Goal: Task Accomplishment & Management: Manage account settings

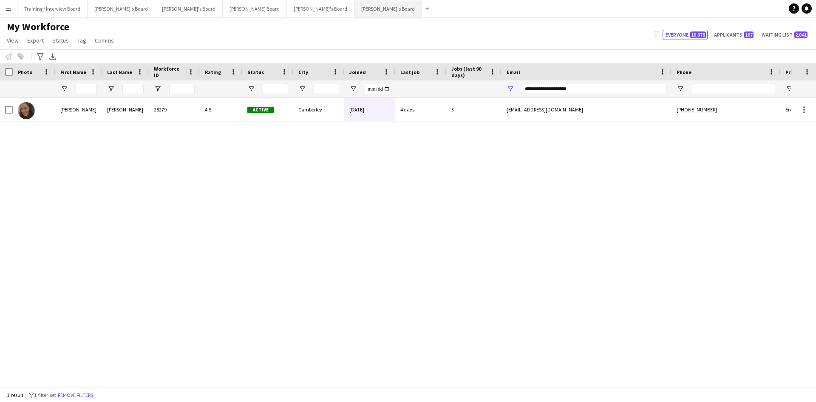
click at [354, 6] on button "[PERSON_NAME]'s Board Close" at bounding box center [388, 8] width 68 height 17
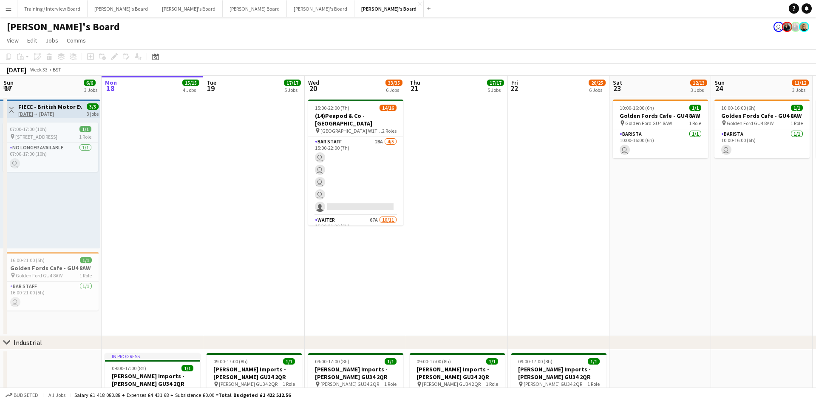
drag, startPoint x: 68, startPoint y: 88, endPoint x: 299, endPoint y: 93, distance: 230.4
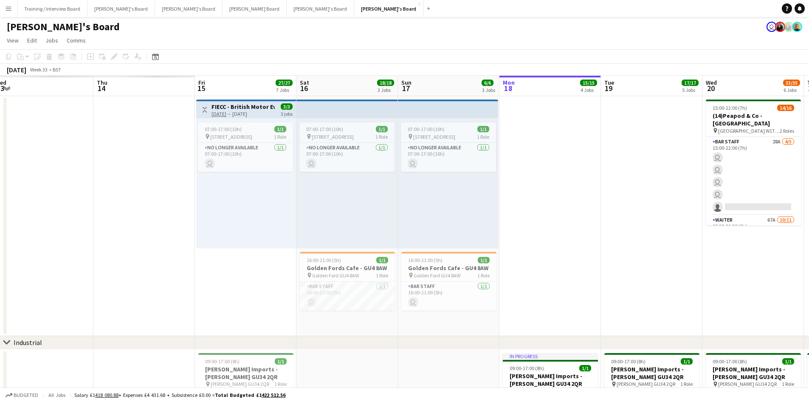
scroll to position [0, 194]
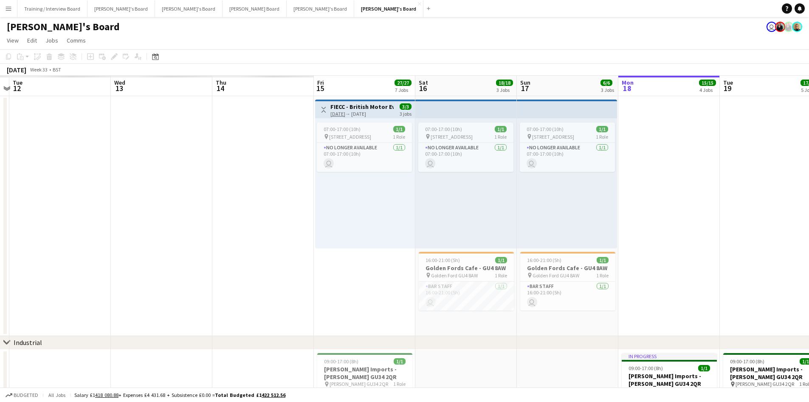
drag, startPoint x: 99, startPoint y: 92, endPoint x: 237, endPoint y: 87, distance: 137.8
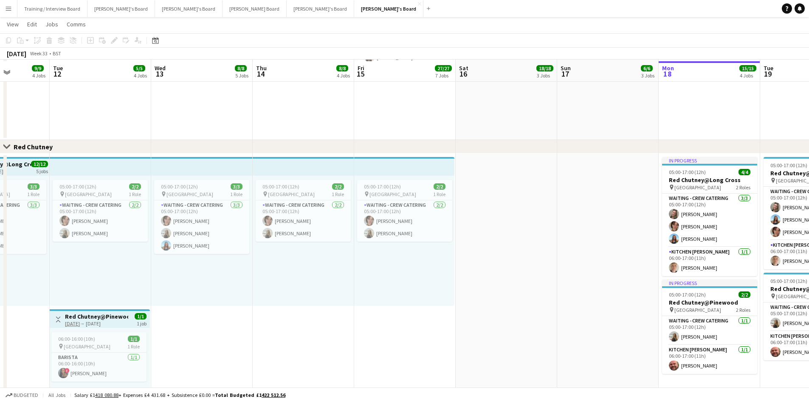
scroll to position [722, 0]
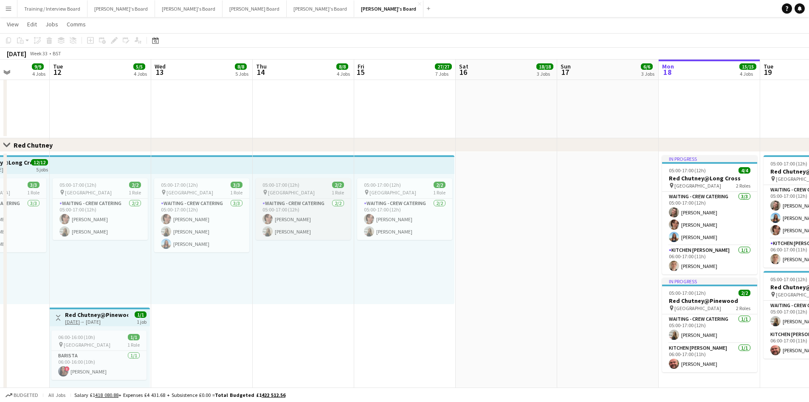
click at [309, 188] on app-job-card "05:00-17:00 (12h) 2/2 pin Long Cross Studios 1 Role Waiting - Crew Catering [DA…" at bounding box center [303, 209] width 95 height 62
click at [110, 39] on div "Edit" at bounding box center [114, 40] width 10 height 10
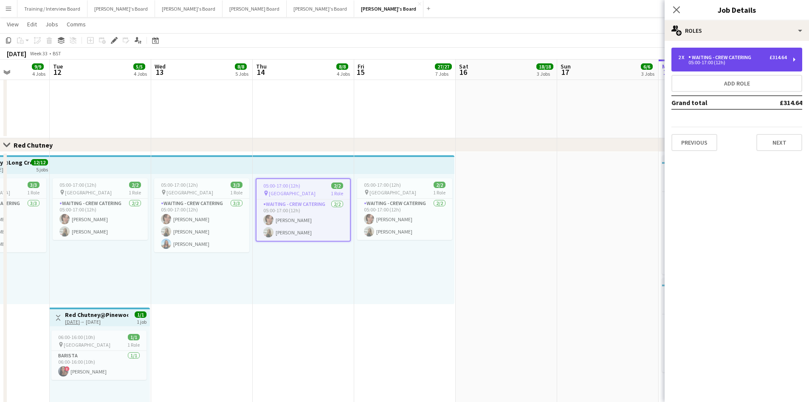
click at [717, 62] on div "05:00-17:00 (12h)" at bounding box center [733, 62] width 108 height 4
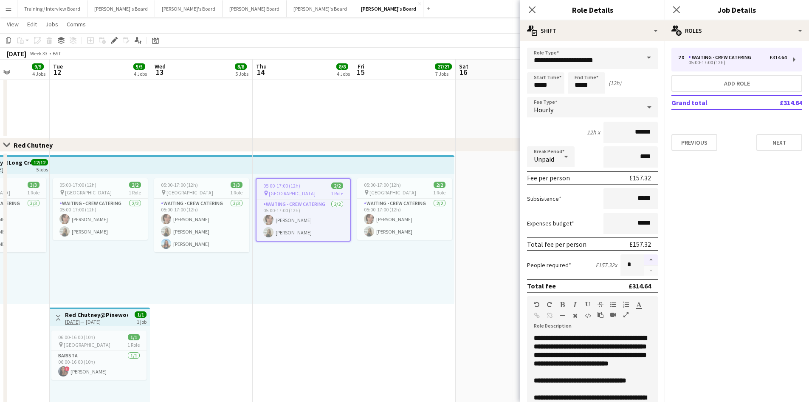
click at [646, 260] on button "button" at bounding box center [652, 259] width 14 height 11
type input "*"
click at [484, 41] on app-toolbar "Copy Paste Paste Ctrl+V Paste with crew Ctrl+Shift+V Paste linked Job [GEOGRAPH…" at bounding box center [404, 40] width 809 height 14
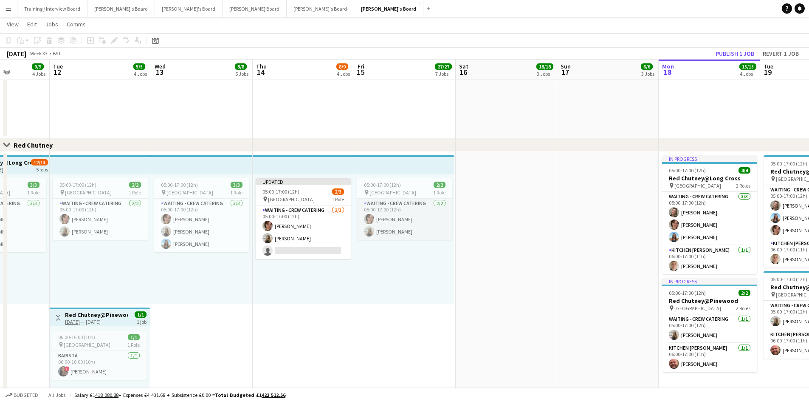
click at [414, 221] on app-card-role "Waiting - Crew Catering [DATE] 05:00-17:00 (12h) [PERSON_NAME] [PERSON_NAME]" at bounding box center [404, 218] width 95 height 41
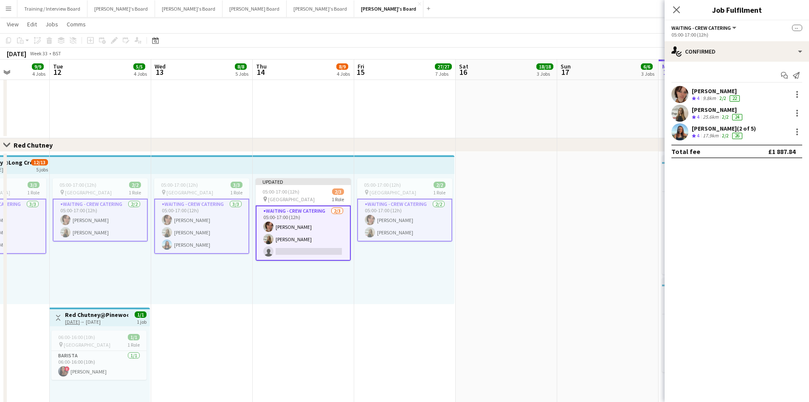
click at [517, 34] on app-toolbar "Copy Paste Paste Ctrl+V Paste with crew Ctrl+Shift+V Paste linked Job [GEOGRAPH…" at bounding box center [404, 40] width 809 height 14
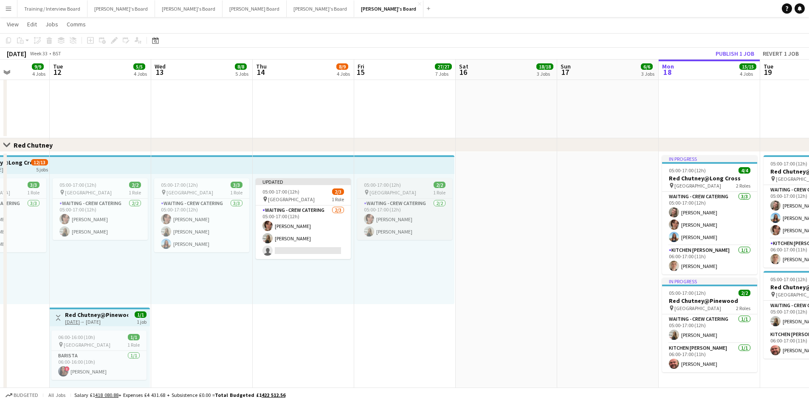
click at [382, 189] on span "[GEOGRAPHIC_DATA]" at bounding box center [393, 192] width 47 height 6
click at [116, 41] on icon "Edit" at bounding box center [114, 40] width 7 height 7
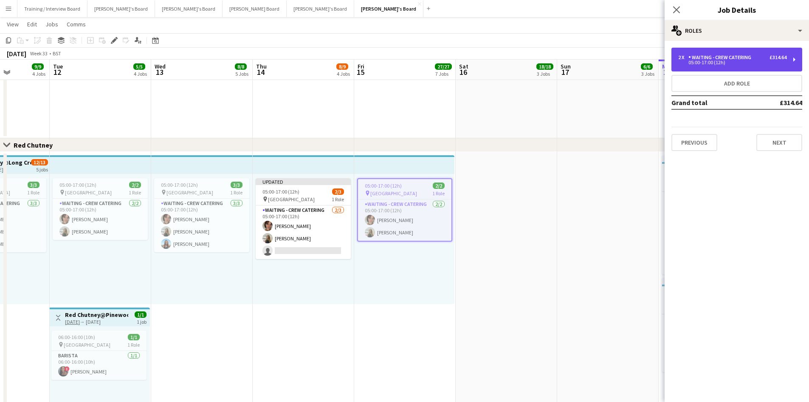
click at [721, 63] on div "05:00-17:00 (12h)" at bounding box center [733, 62] width 108 height 4
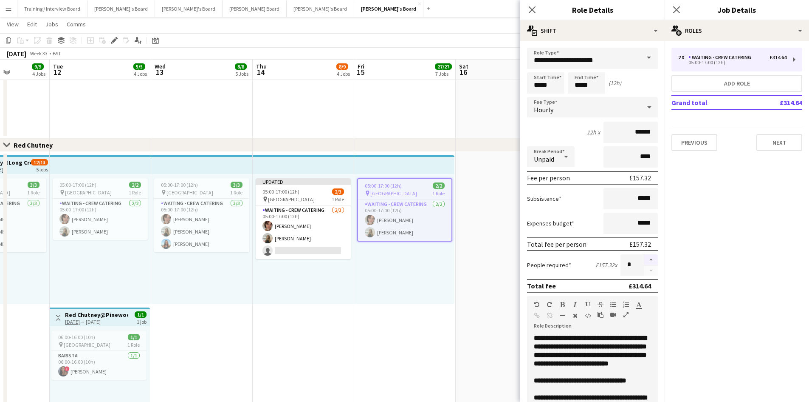
click at [646, 261] on button "button" at bounding box center [652, 259] width 14 height 11
type input "*"
click at [419, 31] on app-page-menu "View Day view expanded Day view collapsed Month view Date picker Jump to [DATE]…" at bounding box center [404, 25] width 809 height 16
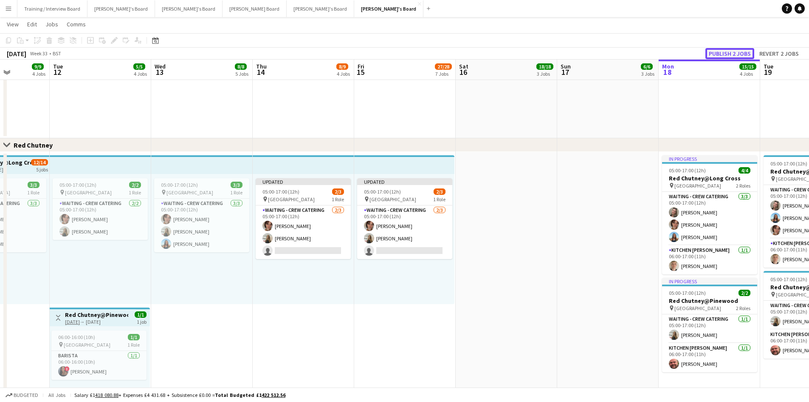
click at [729, 54] on button "Publish 2 jobs" at bounding box center [730, 53] width 49 height 11
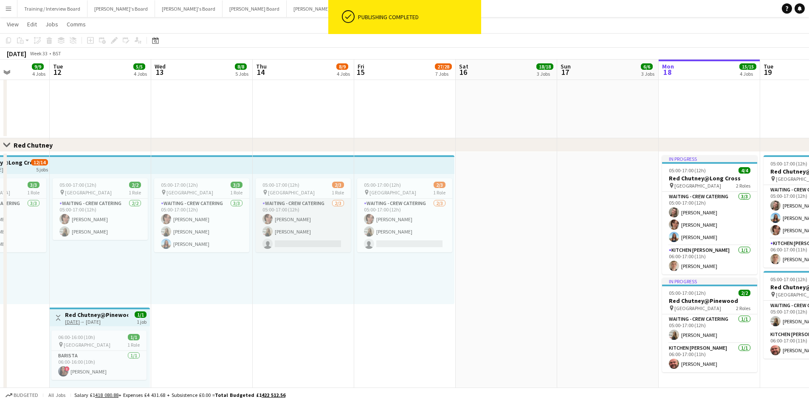
click at [310, 237] on app-card-role "Waiting - Crew Catering [DATE] 05:00-17:00 (12h) [PERSON_NAME] [PERSON_NAME] si…" at bounding box center [303, 225] width 95 height 54
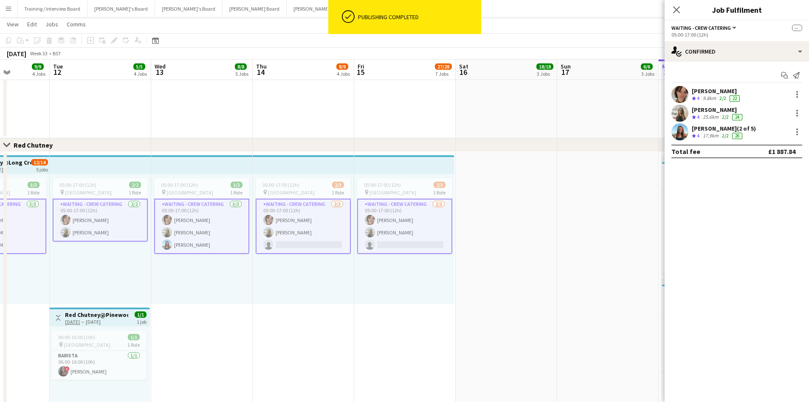
click at [563, 29] on app-page-menu "View Day view expanded Day view collapsed Month view Date picker Jump to [DATE]…" at bounding box center [404, 25] width 809 height 16
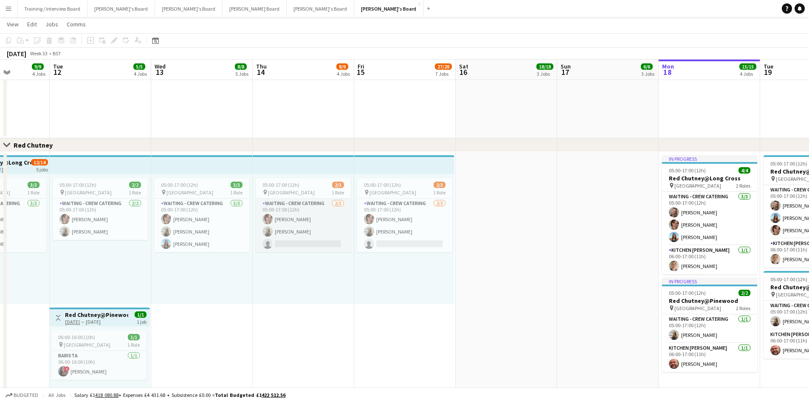
click at [313, 225] on app-card-role "Waiting - Crew Catering [DATE] 05:00-17:00 (12h) [PERSON_NAME] [PERSON_NAME] si…" at bounding box center [303, 225] width 95 height 54
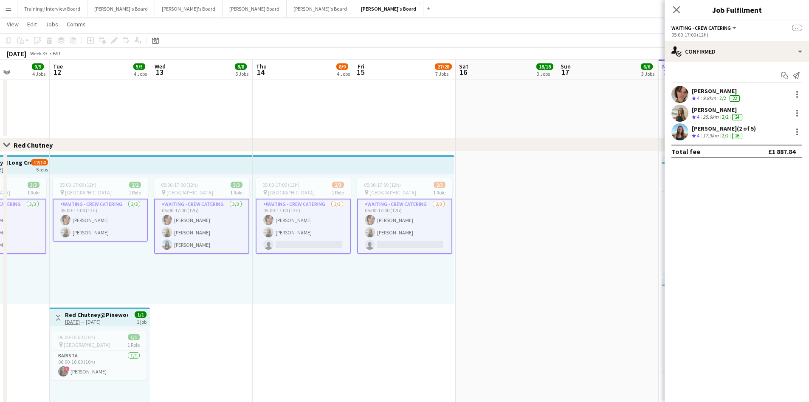
click at [303, 237] on app-card-role "Waiting - Crew Catering [DATE] 05:00-17:00 (12h) [PERSON_NAME] [PERSON_NAME] si…" at bounding box center [303, 225] width 95 height 55
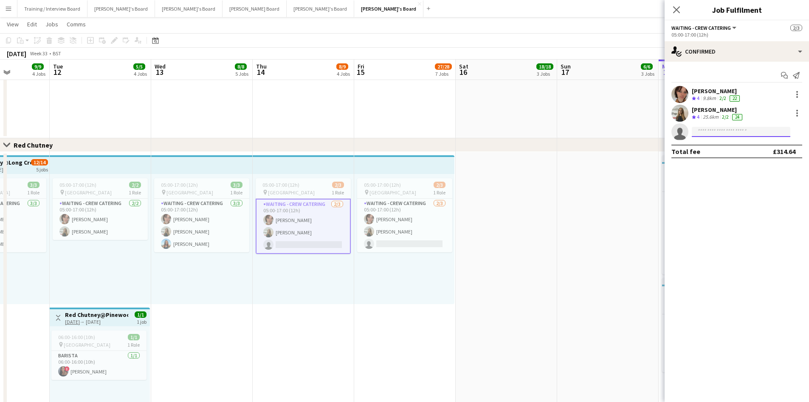
click at [720, 130] on input at bounding box center [741, 132] width 99 height 10
type input "*********"
click at [730, 150] on span "[EMAIL_ADDRESS][DOMAIN_NAME]" at bounding box center [741, 150] width 85 height 7
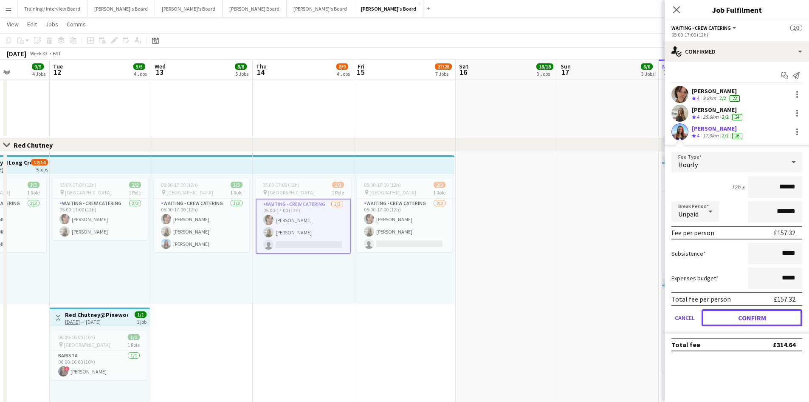
click at [770, 317] on button "Confirm" at bounding box center [752, 317] width 101 height 17
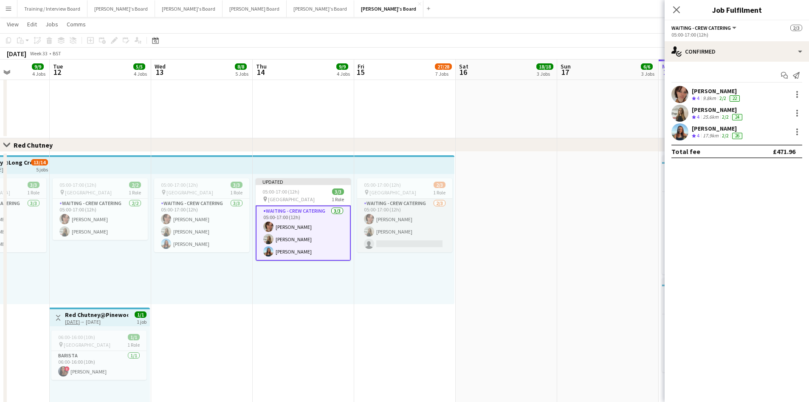
click at [418, 235] on app-card-role "Waiting - Crew Catering [DATE] 05:00-17:00 (12h) [PERSON_NAME] [PERSON_NAME] si…" at bounding box center [404, 225] width 95 height 54
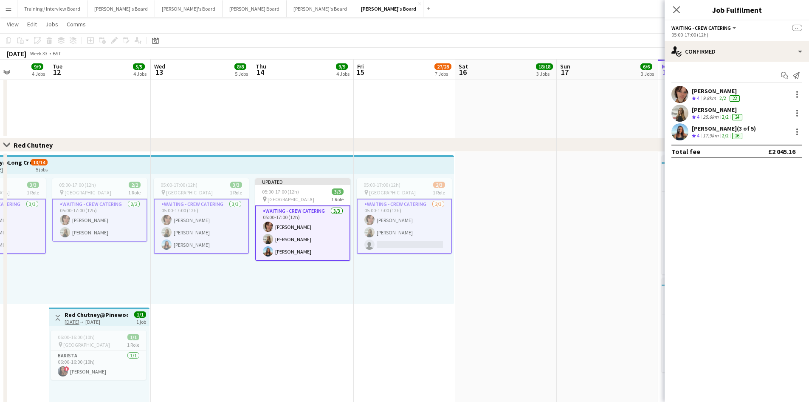
click at [383, 232] on app-card-role "Waiting - Crew Catering [DATE] 05:00-17:00 (12h) [PERSON_NAME] [PERSON_NAME] si…" at bounding box center [404, 225] width 95 height 55
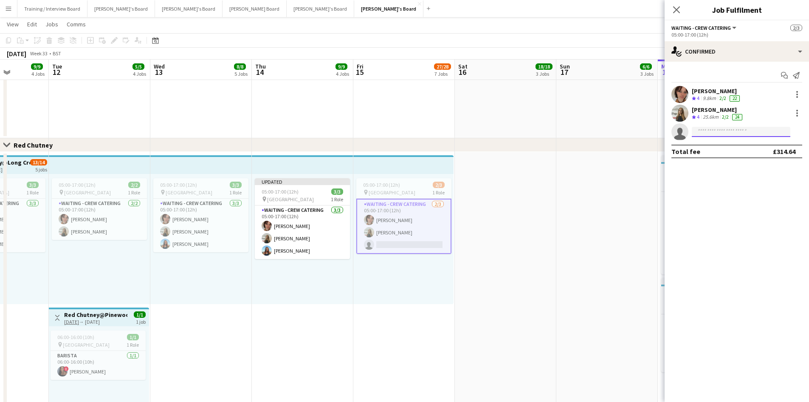
click at [716, 130] on input at bounding box center [741, 132] width 99 height 10
type input "**********"
click at [724, 147] on span "[EMAIL_ADDRESS][DOMAIN_NAME]" at bounding box center [741, 150] width 85 height 7
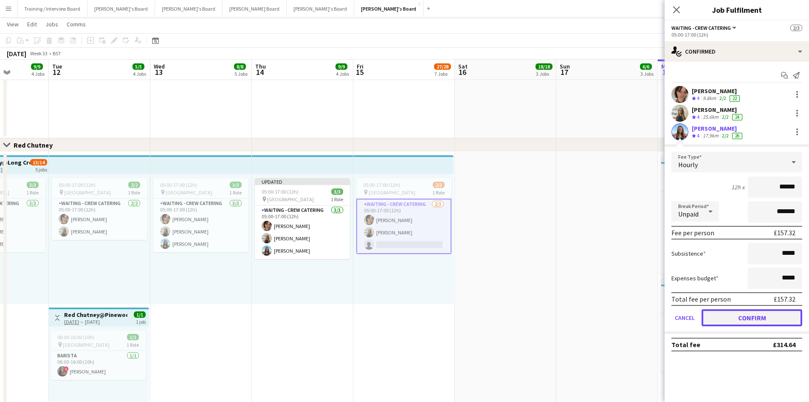
click at [748, 318] on button "Confirm" at bounding box center [752, 317] width 101 height 17
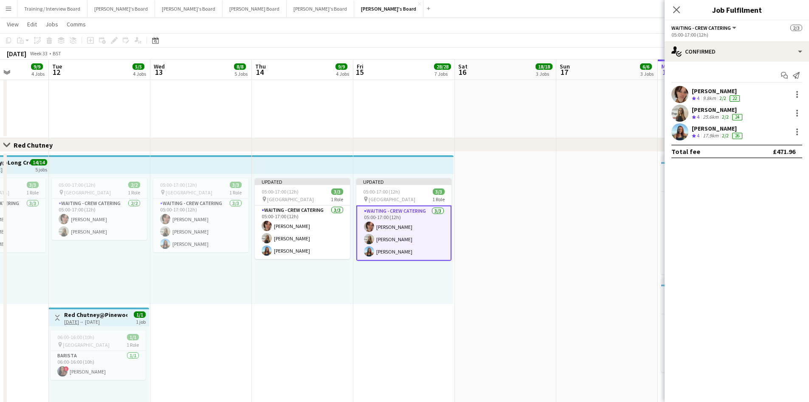
click at [528, 36] on app-toolbar "Copy Paste Paste Ctrl+V Paste with crew Ctrl+Shift+V Paste linked Job [GEOGRAPH…" at bounding box center [404, 40] width 809 height 14
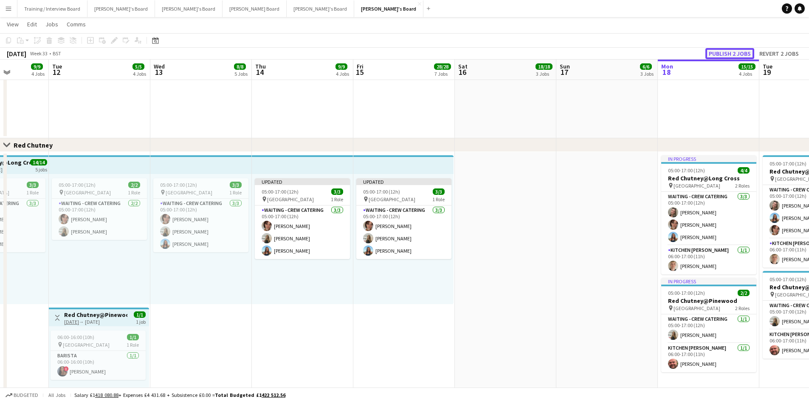
click at [742, 53] on button "Publish 2 jobs" at bounding box center [730, 53] width 49 height 11
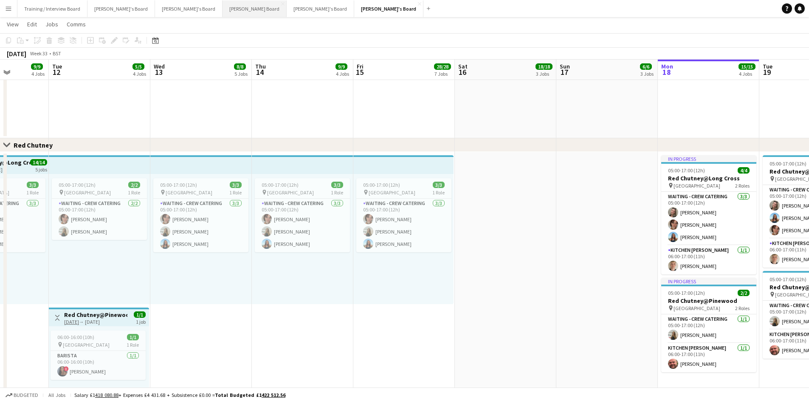
click at [223, 11] on button "[PERSON_NAME] Board Close" at bounding box center [255, 8] width 64 height 17
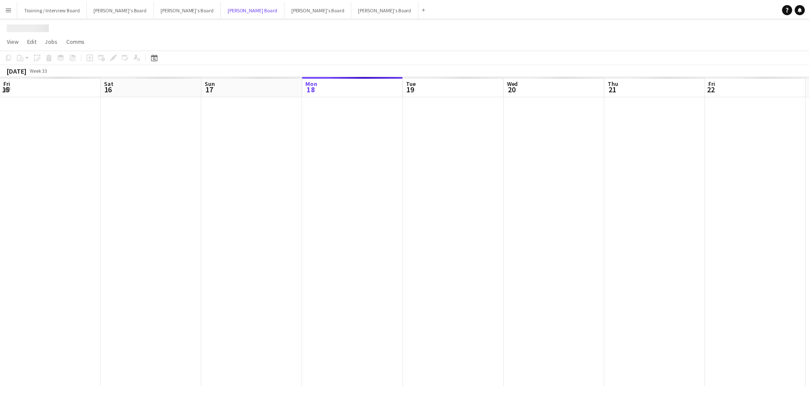
scroll to position [0, 203]
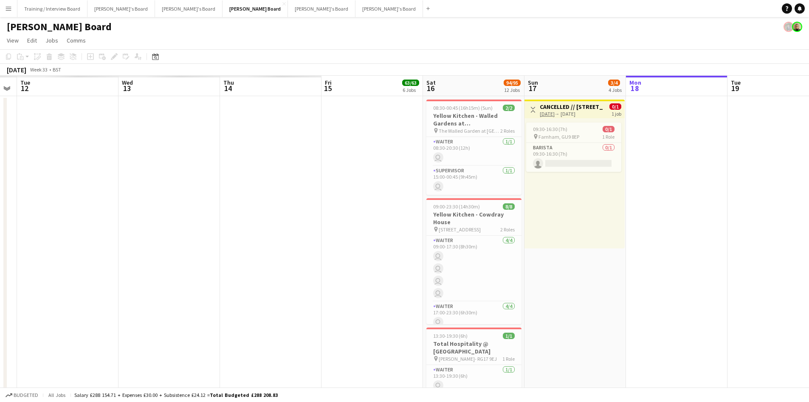
drag, startPoint x: 41, startPoint y: 86, endPoint x: 490, endPoint y: 82, distance: 448.3
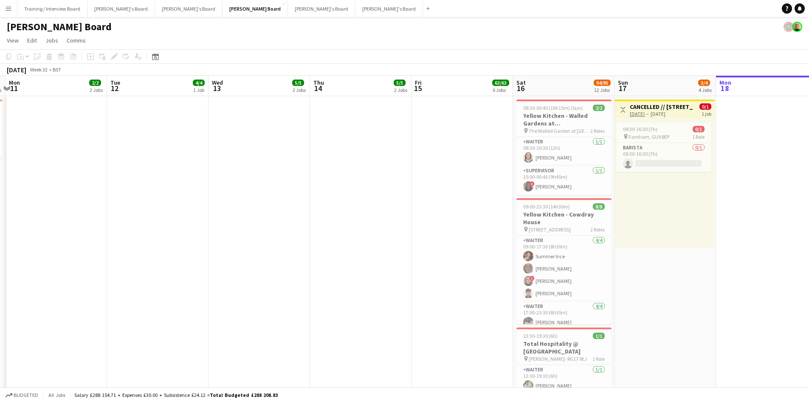
scroll to position [0, 300]
drag, startPoint x: 352, startPoint y: 94, endPoint x: 382, endPoint y: 80, distance: 32.7
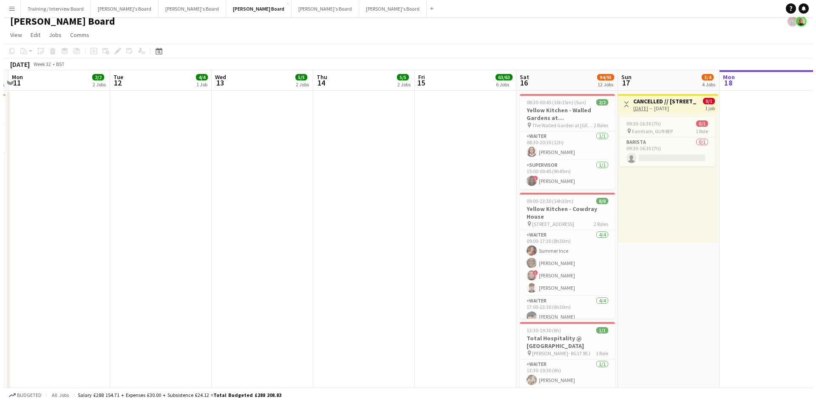
scroll to position [0, 0]
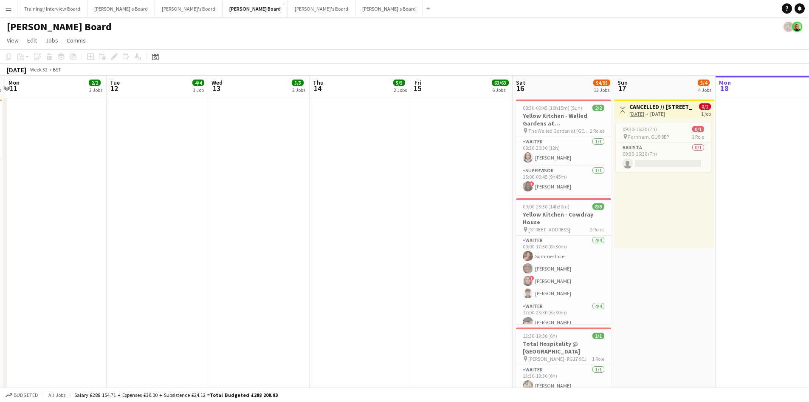
click at [9, 11] on app-icon "Menu" at bounding box center [8, 8] width 7 height 7
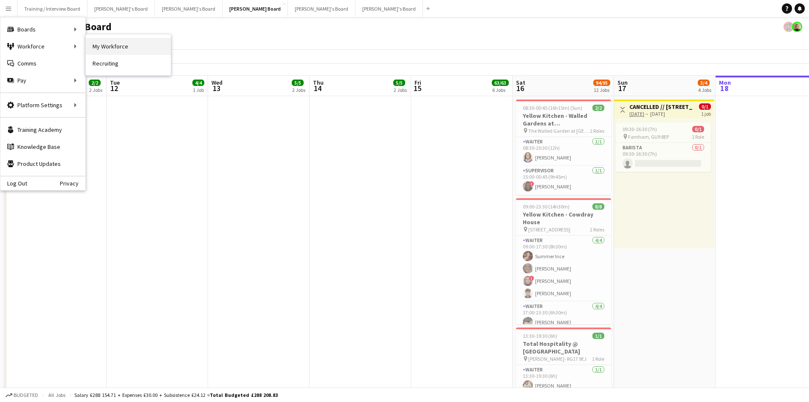
click at [107, 45] on link "My Workforce" at bounding box center [128, 46] width 85 height 17
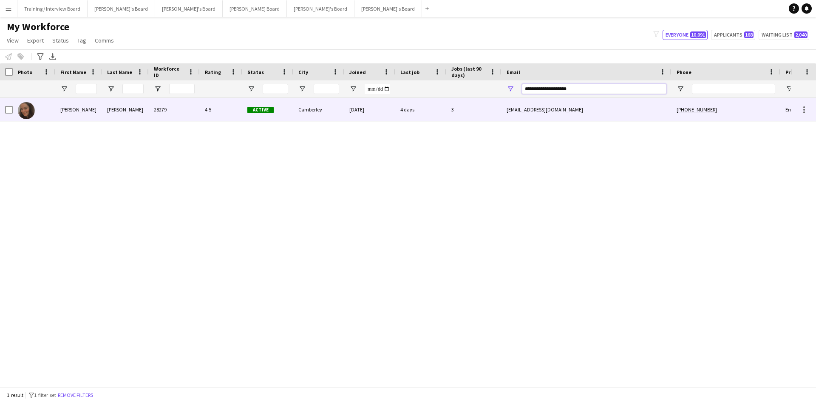
drag, startPoint x: 600, startPoint y: 87, endPoint x: 364, endPoint y: 100, distance: 236.2
click at [364, 100] on div "Workforce Details Photo First Name" at bounding box center [408, 224] width 816 height 323
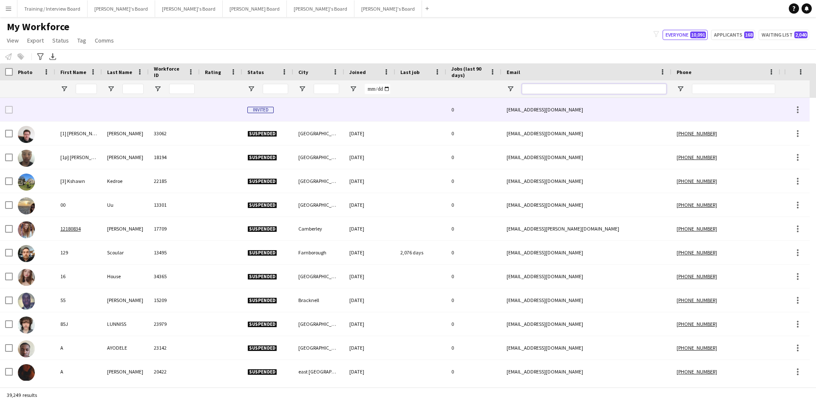
click at [552, 91] on input "Email Filter Input" at bounding box center [594, 89] width 144 height 10
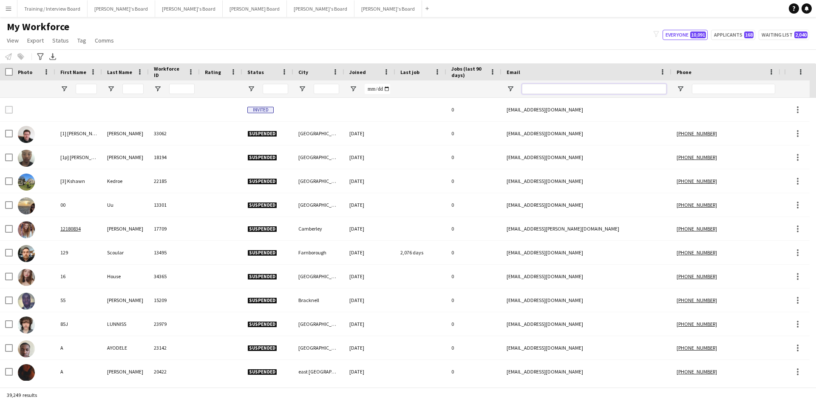
paste input "**********"
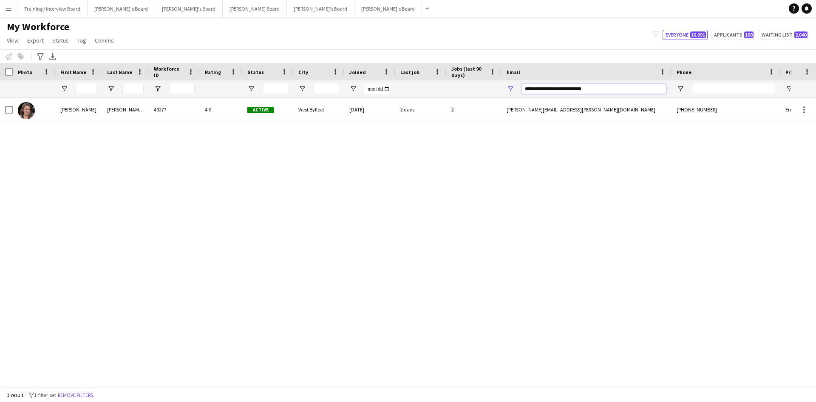
type input "**********"
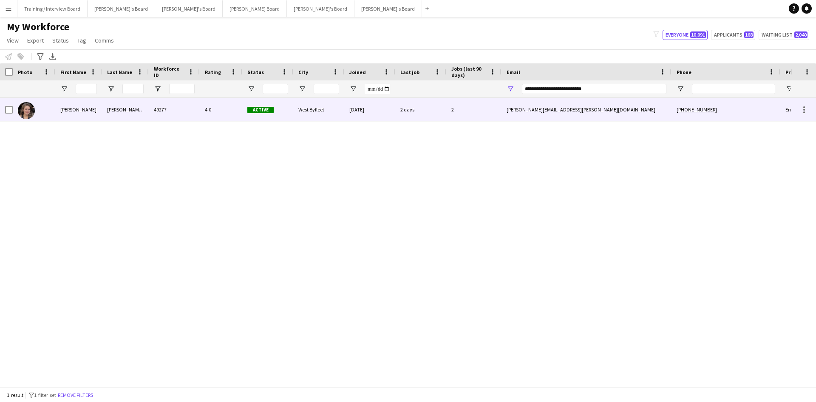
click at [344, 114] on div "West Byfleet" at bounding box center [318, 109] width 51 height 23
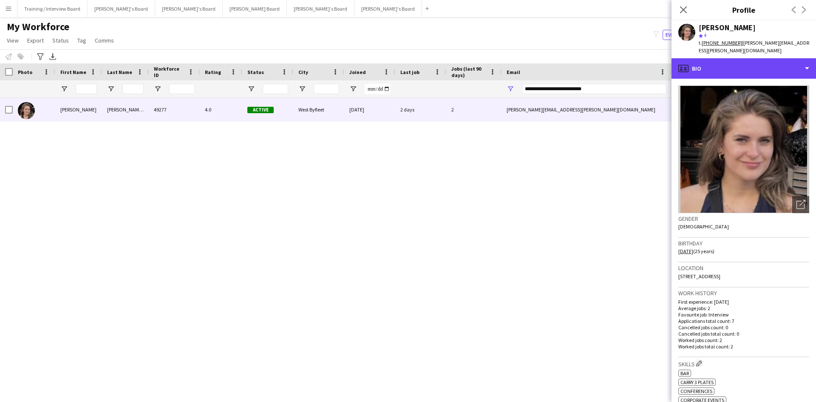
click at [749, 67] on div "profile Bio" at bounding box center [743, 68] width 144 height 20
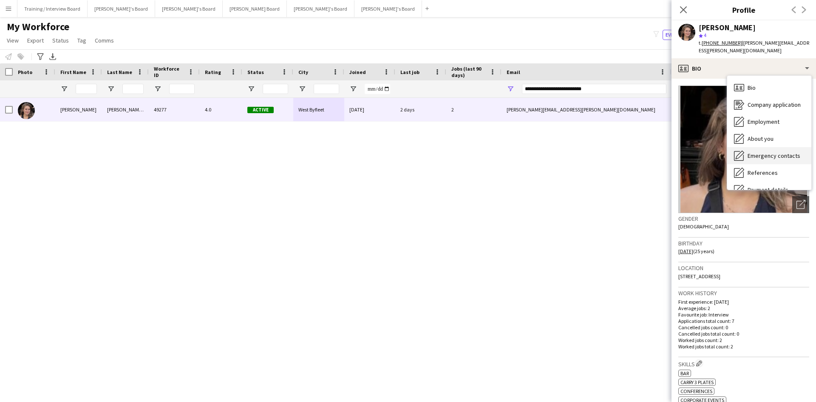
scroll to position [42, 0]
click at [779, 143] on span "Payment details" at bounding box center [767, 147] width 41 height 8
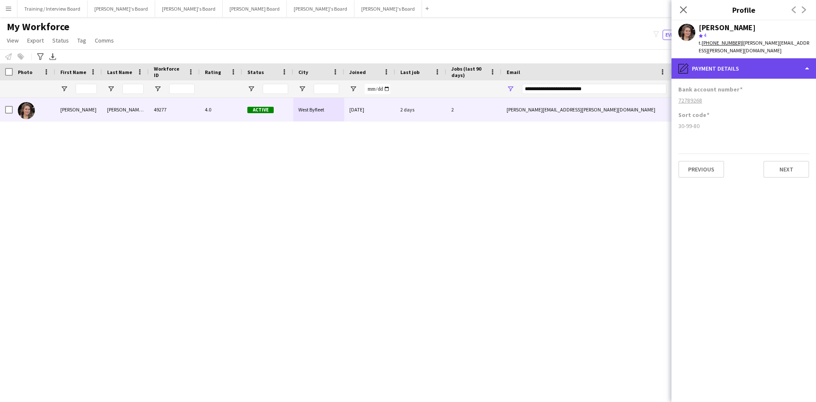
click at [742, 61] on div "pencil4 Payment details" at bounding box center [743, 68] width 144 height 20
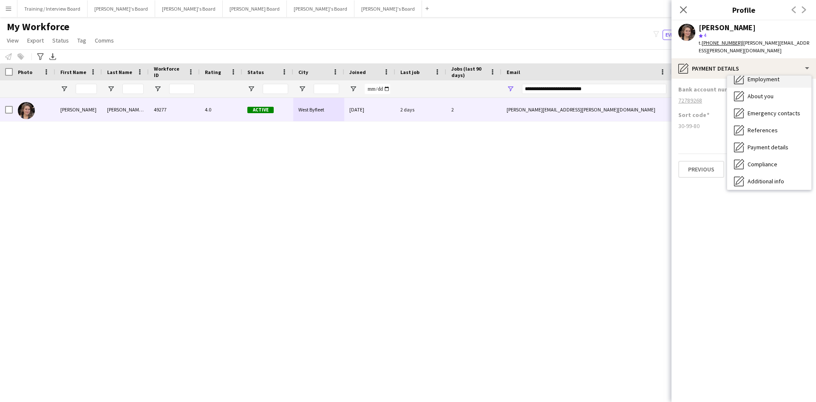
click at [765, 75] on span "Employment" at bounding box center [763, 79] width 32 height 8
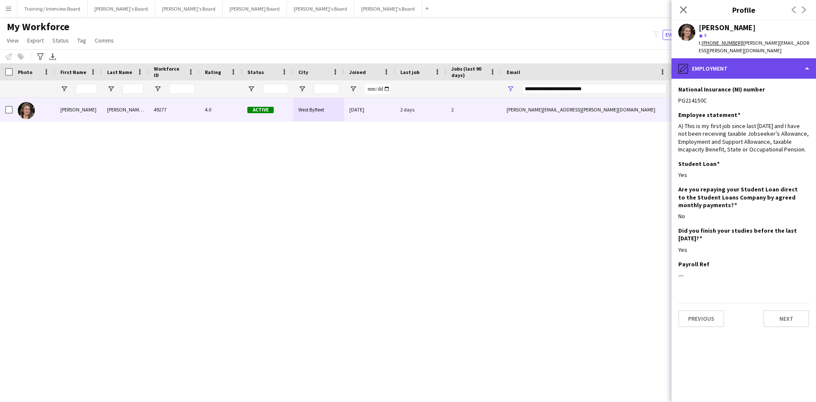
click at [722, 58] on div "pencil4 Employment" at bounding box center [743, 68] width 144 height 20
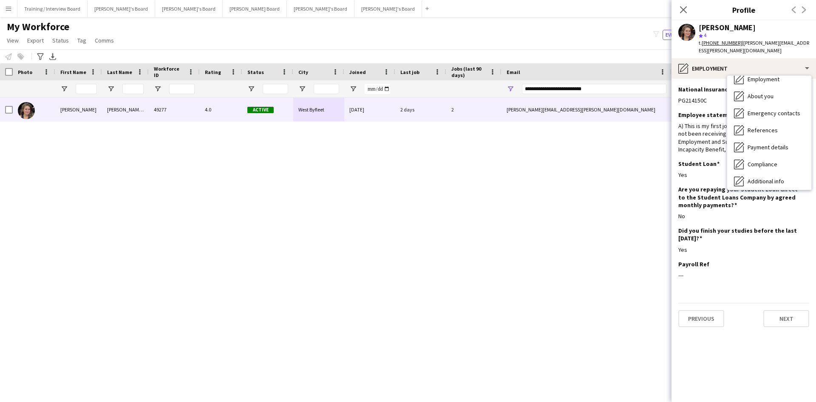
drag, startPoint x: 408, startPoint y: 46, endPoint x: 261, endPoint y: 39, distance: 146.8
click at [408, 46] on div "My Workforce View Views Default view Compliance RTW Checks [GEOGRAPHIC_DATA] Se…" at bounding box center [408, 34] width 816 height 29
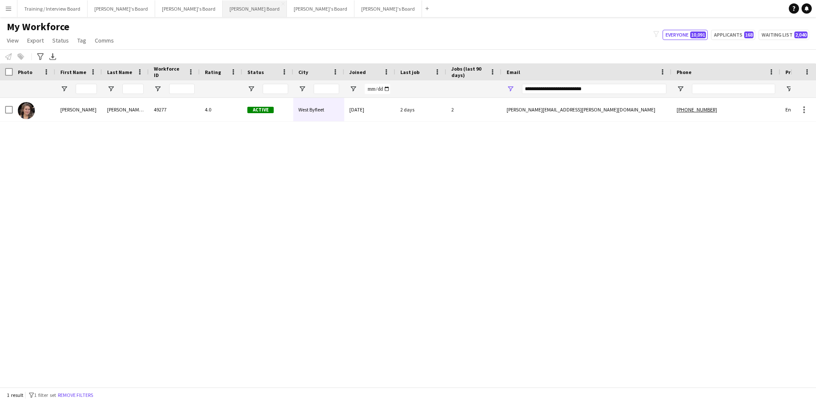
click at [223, 13] on button "[PERSON_NAME] Board Close" at bounding box center [255, 8] width 64 height 17
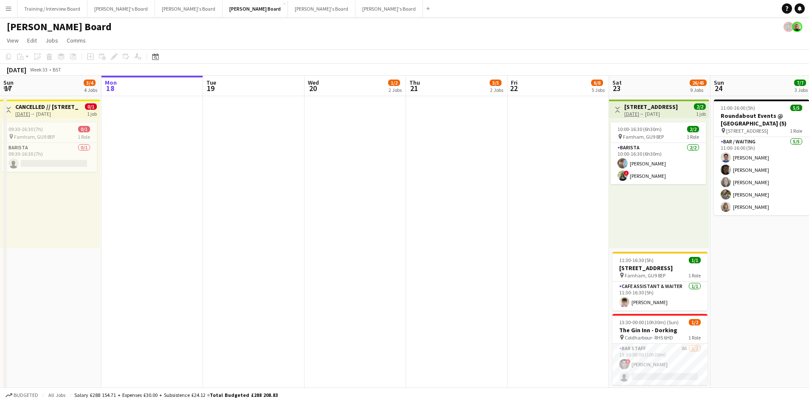
scroll to position [0, 271]
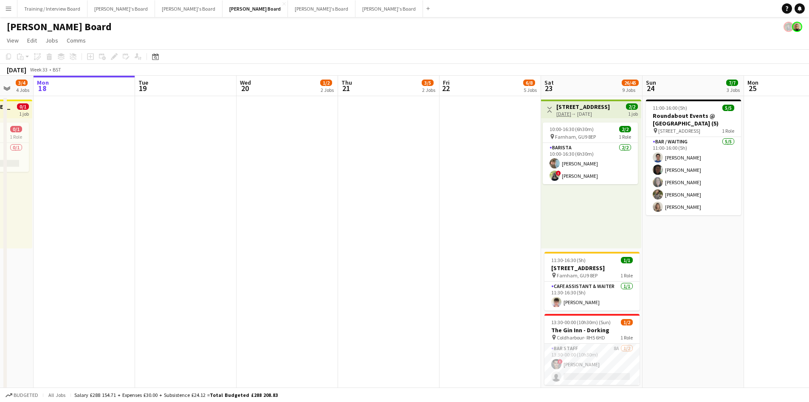
drag, startPoint x: 267, startPoint y: 89, endPoint x: 441, endPoint y: 88, distance: 174.2
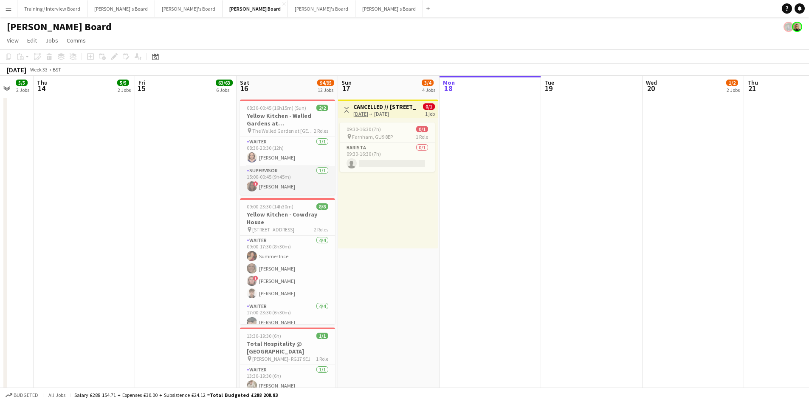
click at [291, 185] on app-card-role "Supervisor [DATE] 15:00-00:45 (9h45m) ! [PERSON_NAME]" at bounding box center [287, 180] width 95 height 29
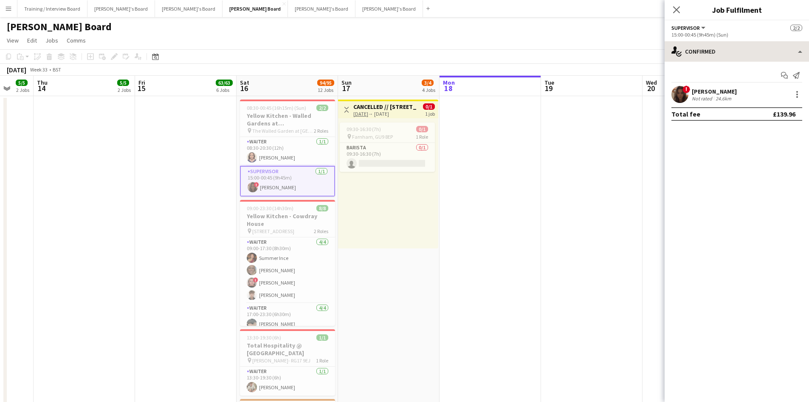
click at [726, 60] on div "single-neutral-actions-check-2 Confirmed single-neutral-actions-check-2 Confirm…" at bounding box center [737, 221] width 144 height 360
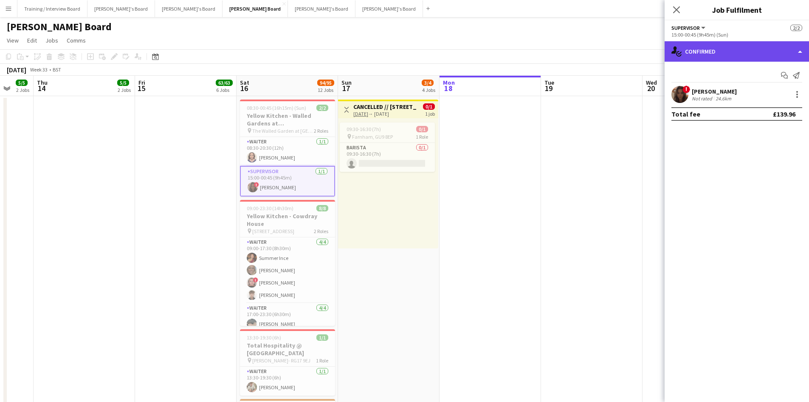
click at [725, 57] on div "single-neutral-actions-check-2 Confirmed" at bounding box center [737, 51] width 144 height 20
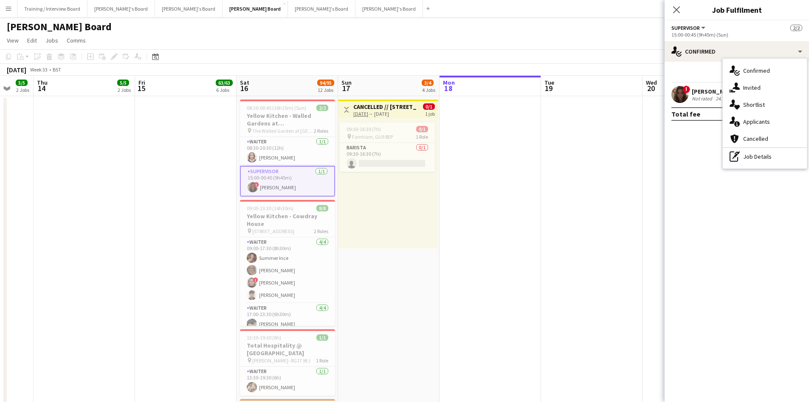
click at [767, 164] on div "pen-write Job Details" at bounding box center [765, 156] width 84 height 17
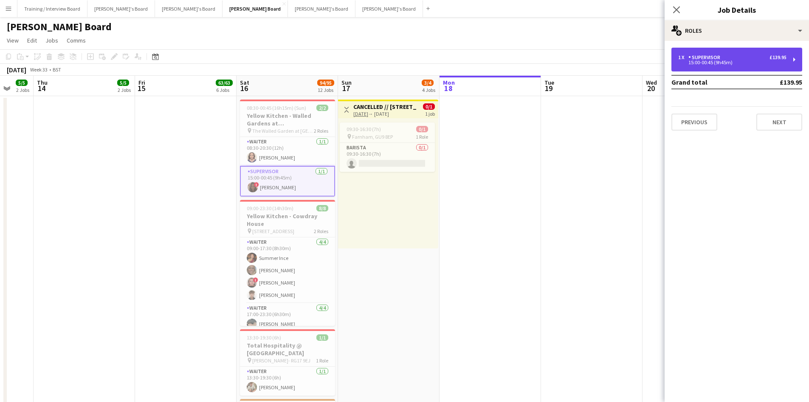
click at [735, 61] on div "15:00-00:45 (9h45m)" at bounding box center [733, 62] width 108 height 4
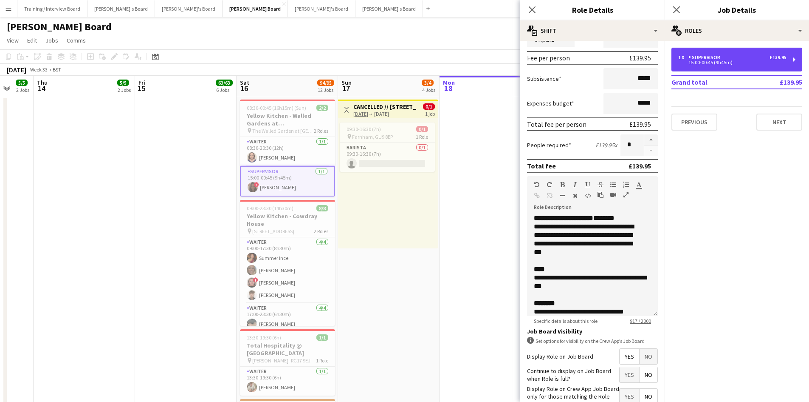
scroll to position [0, 0]
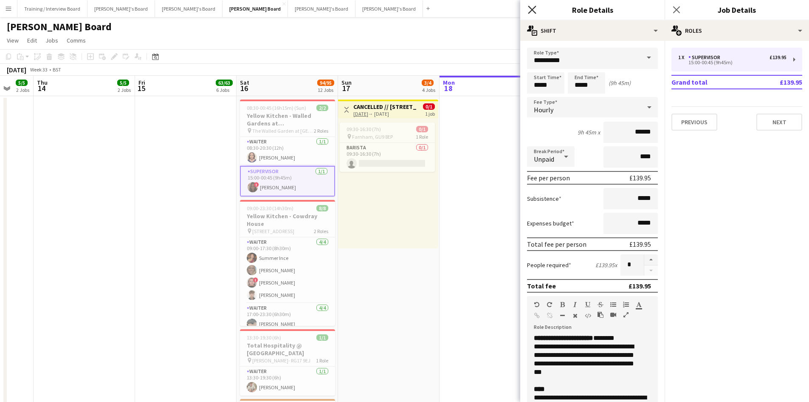
click at [534, 8] on icon at bounding box center [532, 10] width 8 height 8
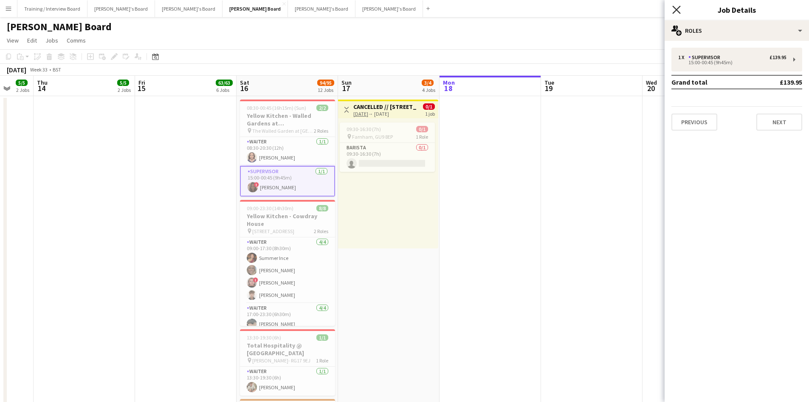
click at [677, 8] on icon "Close pop-in" at bounding box center [677, 10] width 8 height 8
